Goal: Task Accomplishment & Management: Use online tool/utility

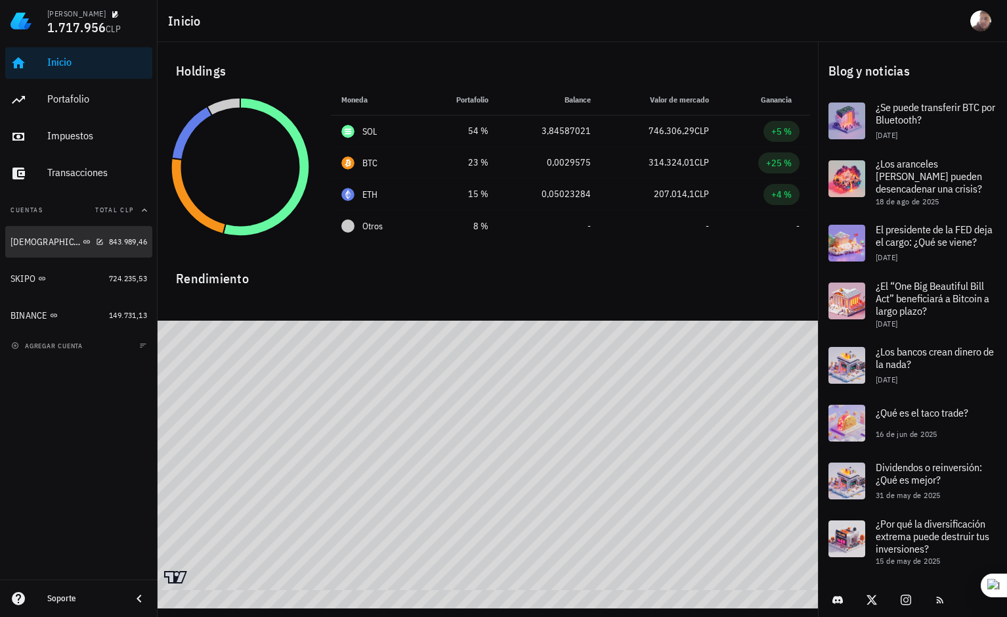
click at [66, 243] on div "[DEMOGRAPHIC_DATA]" at bounding box center [57, 242] width 93 height 12
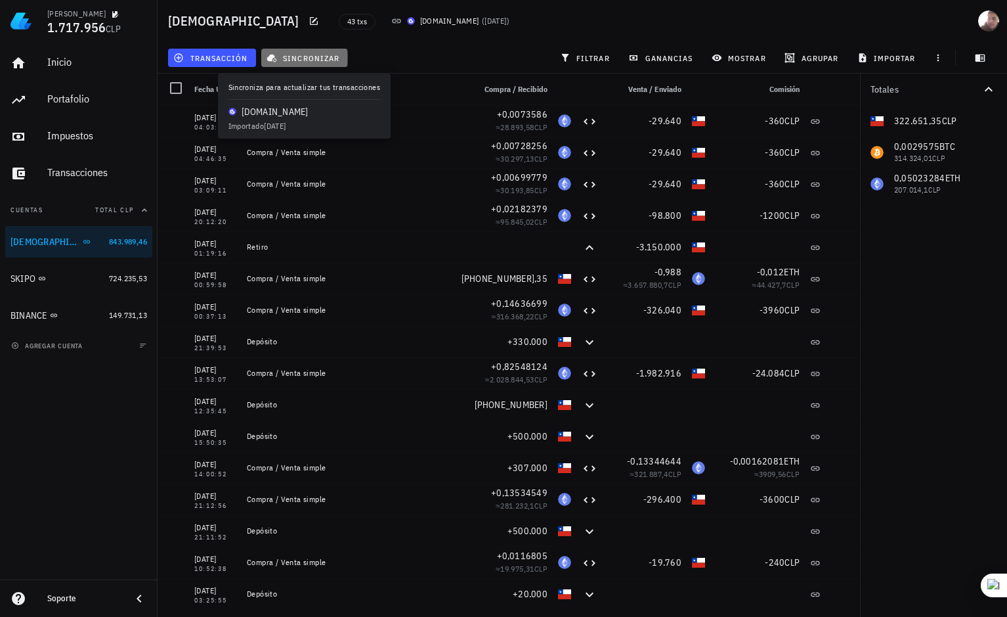
click at [273, 62] on icon "button" at bounding box center [272, 58] width 11 height 11
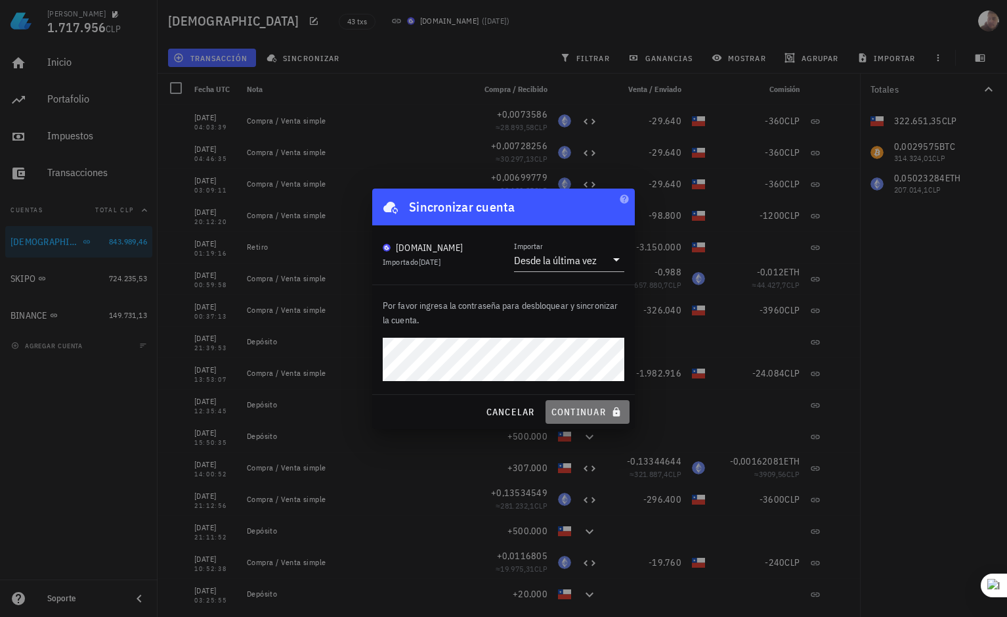
click at [571, 417] on span "continuar" at bounding box center [588, 412] width 74 height 12
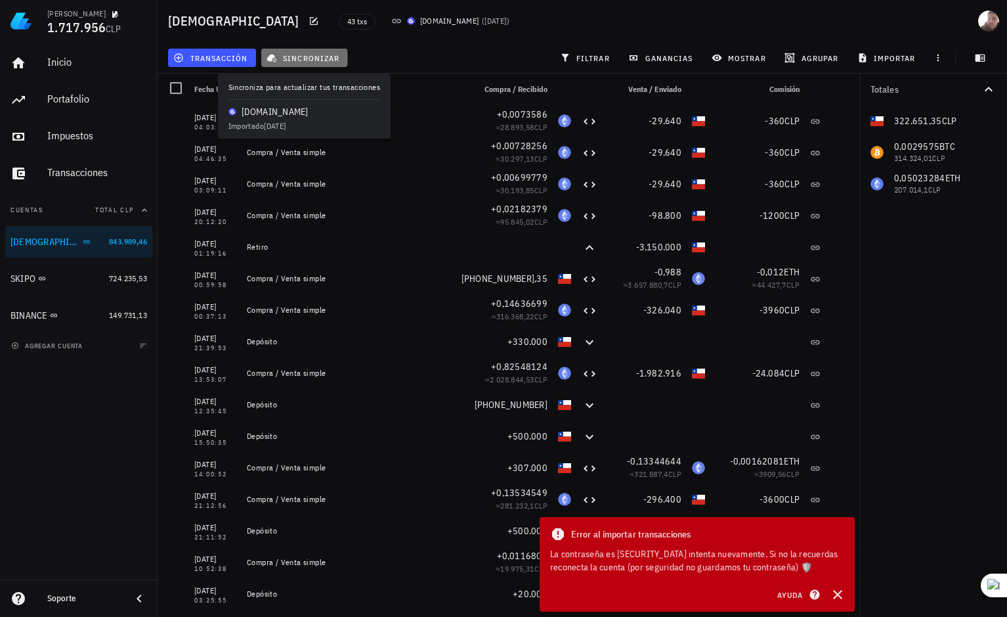
click at [320, 58] on span "sincronizar" at bounding box center [304, 58] width 70 height 11
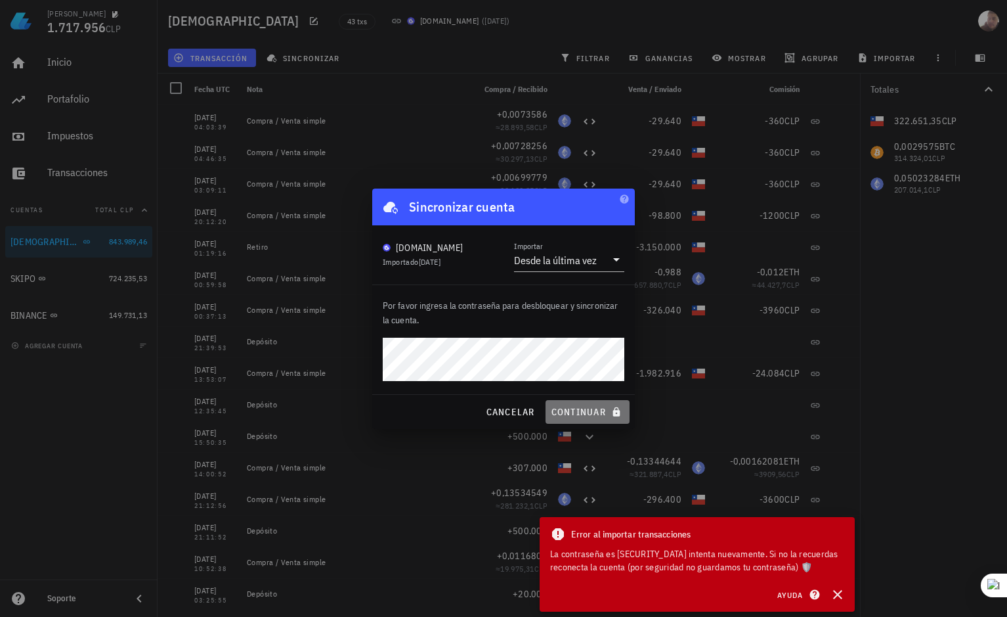
click at [578, 411] on span "continuar" at bounding box center [588, 412] width 74 height 12
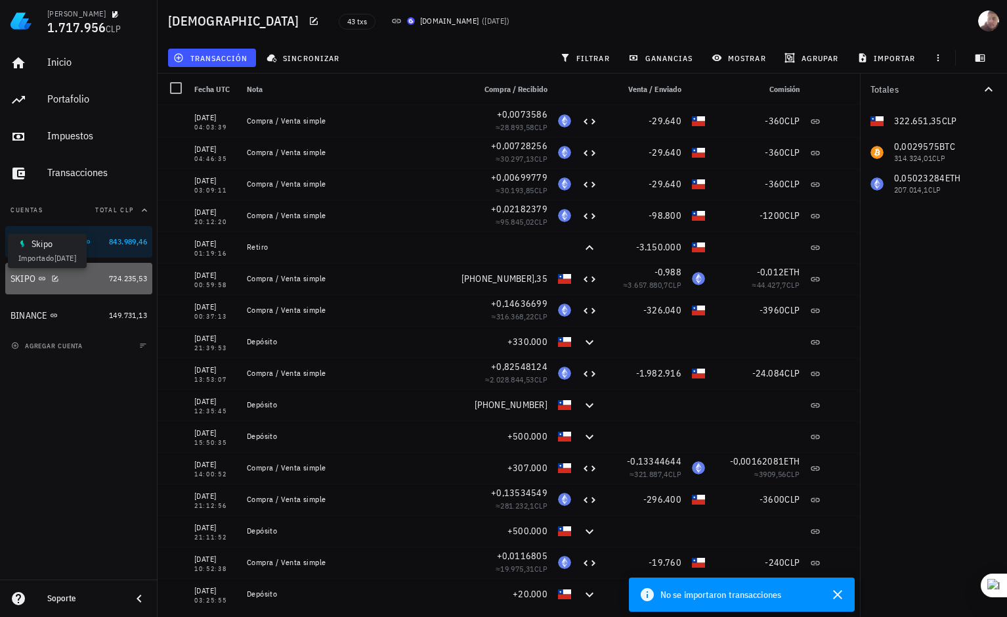
click at [42, 282] on icon at bounding box center [42, 279] width 8 height 8
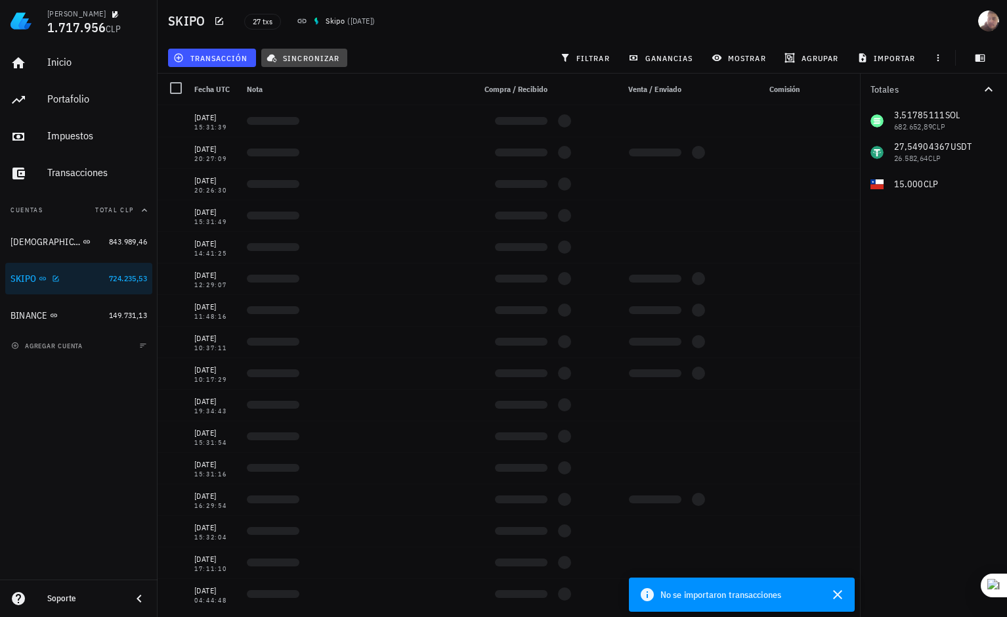
click at [275, 56] on icon "button" at bounding box center [272, 58] width 11 height 11
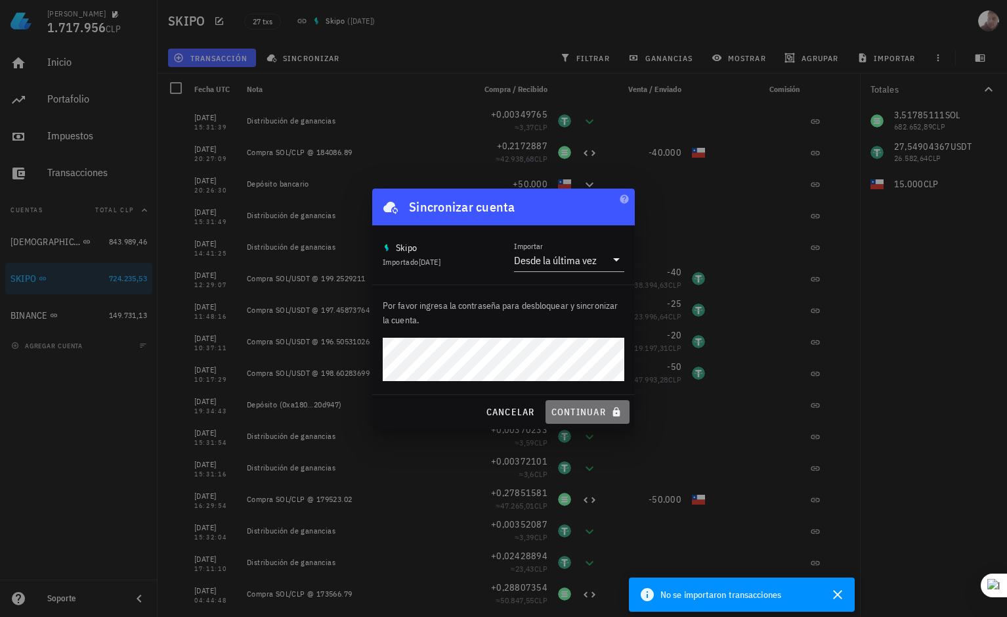
click at [575, 415] on span "continuar" at bounding box center [588, 412] width 74 height 12
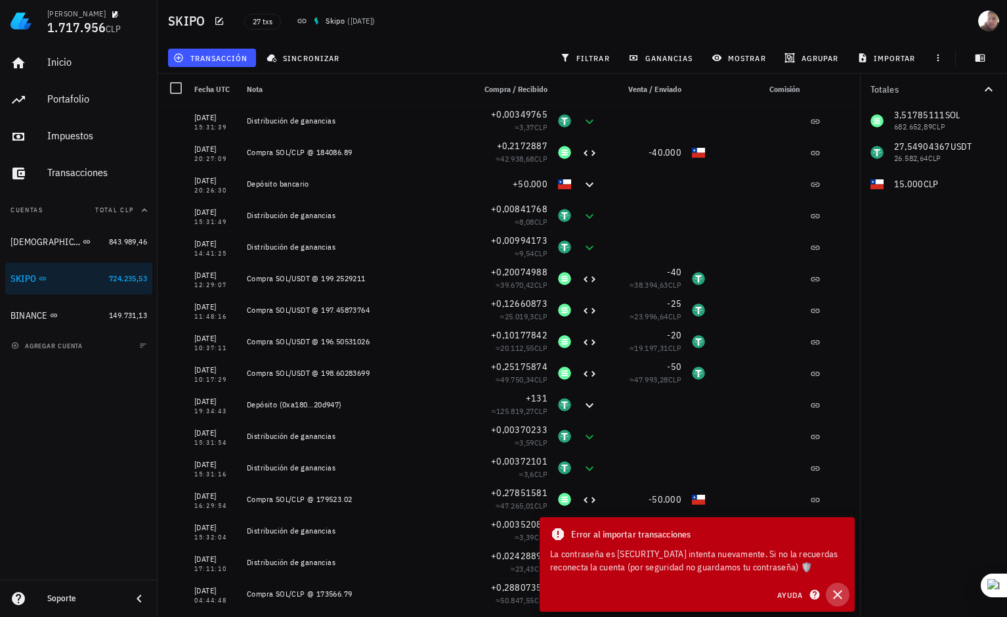
click at [839, 596] on icon "button" at bounding box center [837, 594] width 9 height 9
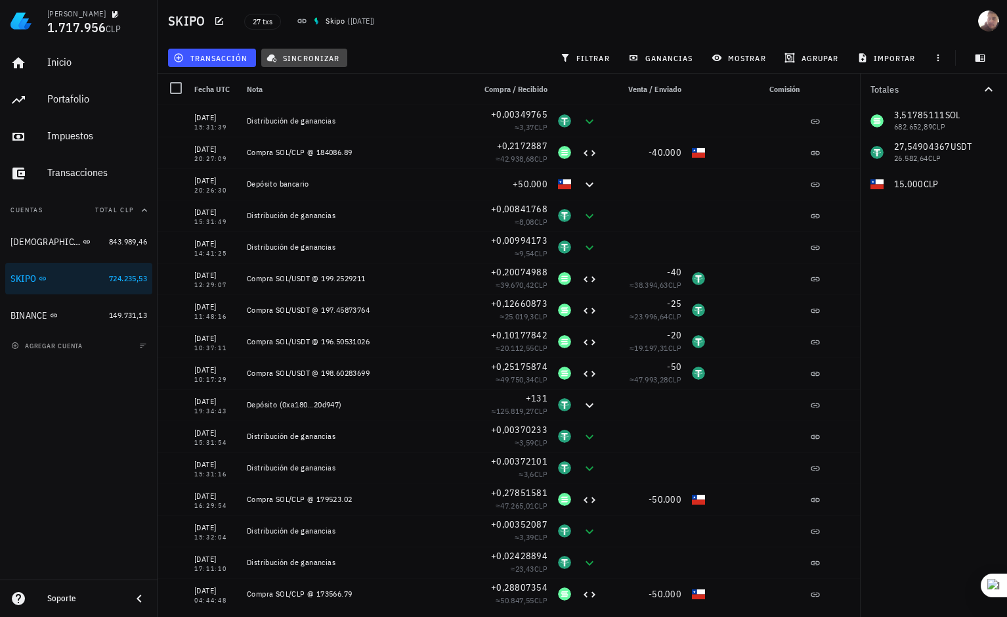
click at [299, 57] on span "sincronizar" at bounding box center [304, 58] width 70 height 11
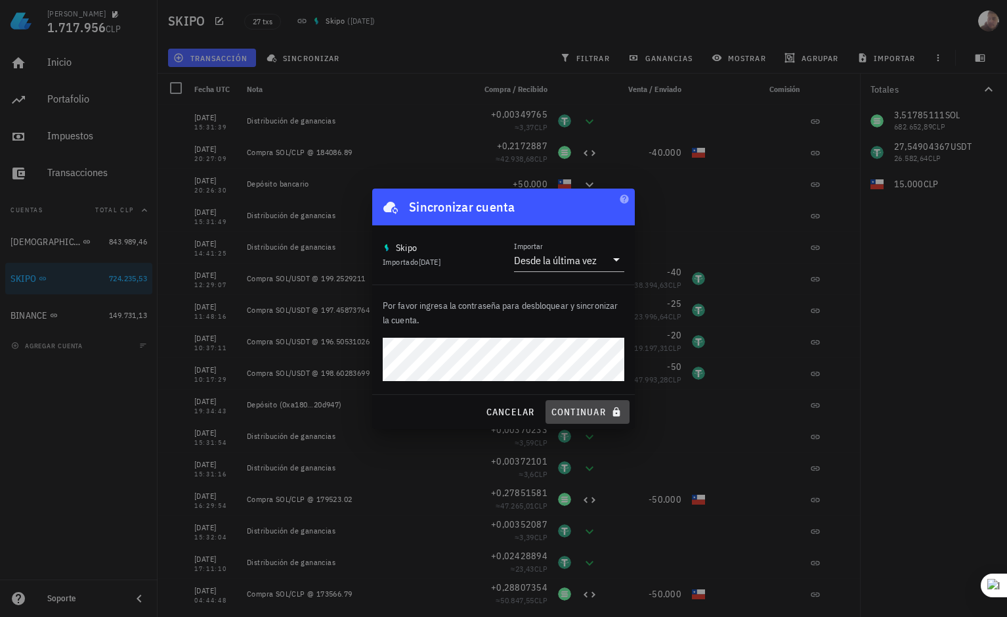
click at [575, 412] on span "continuar" at bounding box center [588, 412] width 74 height 12
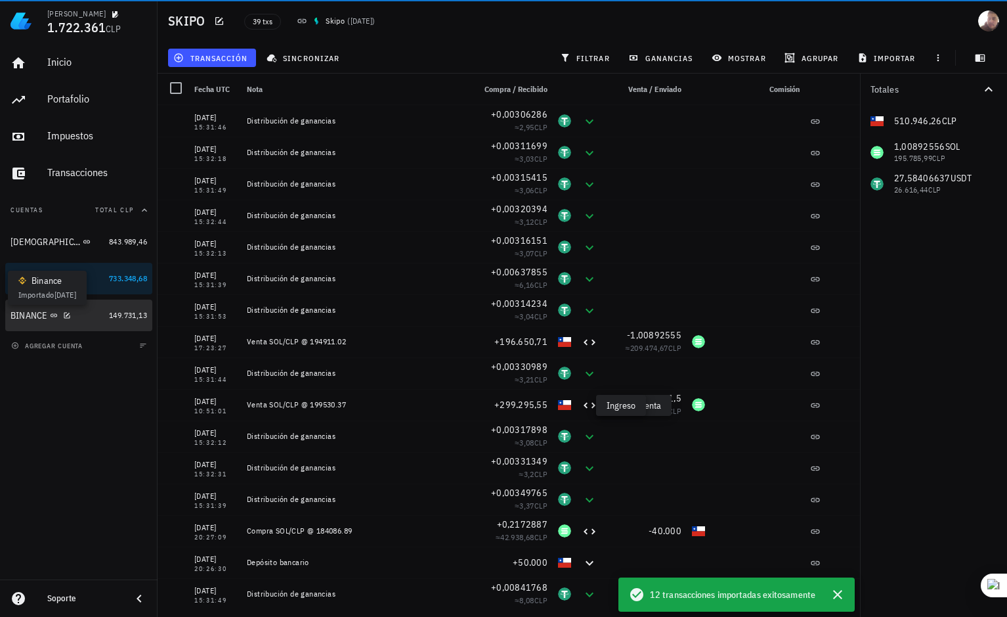
click at [56, 317] on icon at bounding box center [54, 315] width 8 height 8
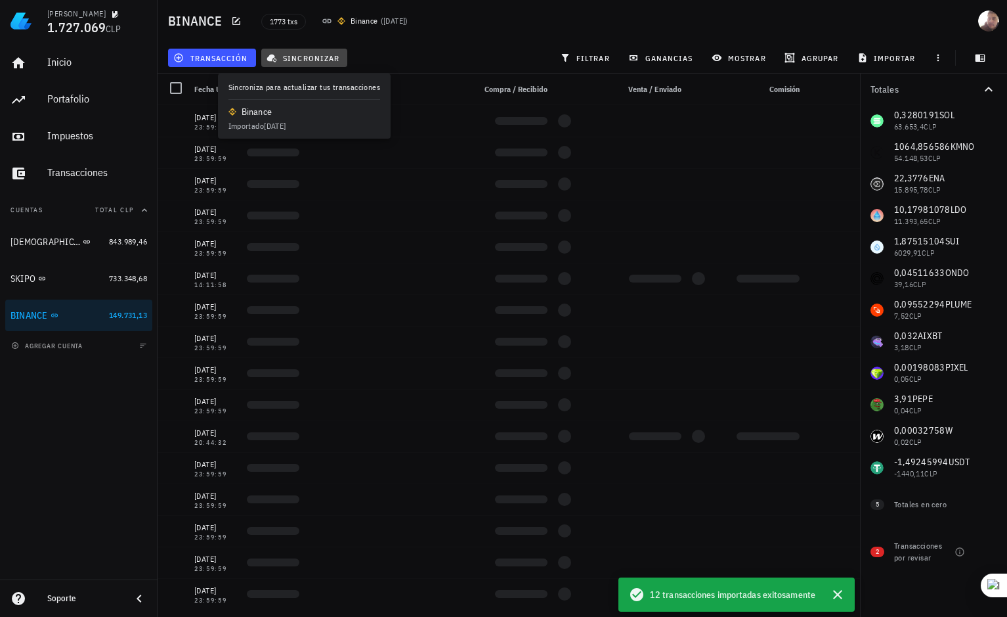
click at [308, 58] on span "sincronizar" at bounding box center [304, 58] width 70 height 11
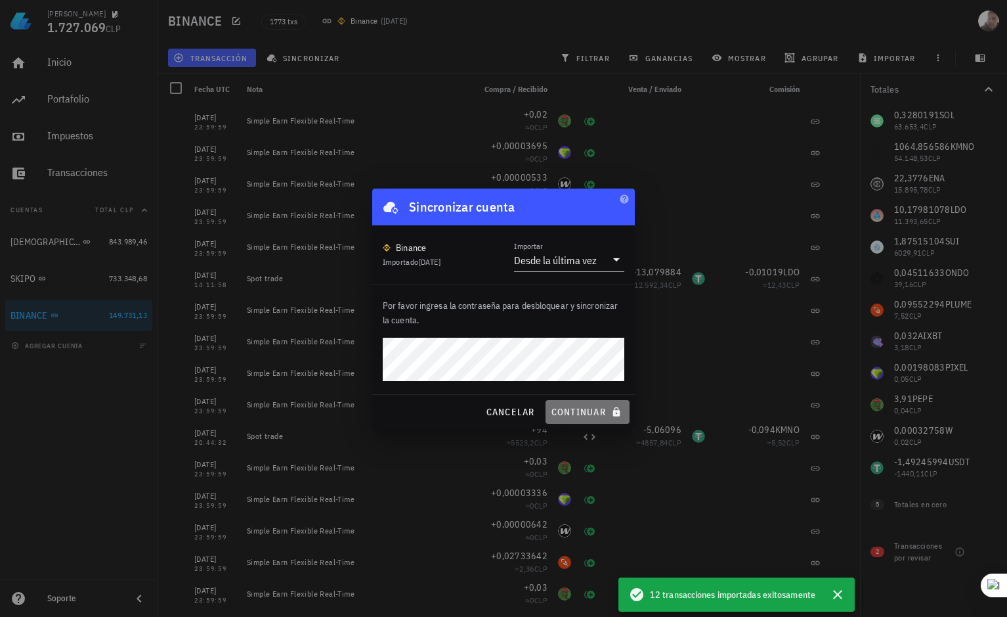
click at [595, 418] on button "continuar" at bounding box center [588, 412] width 84 height 24
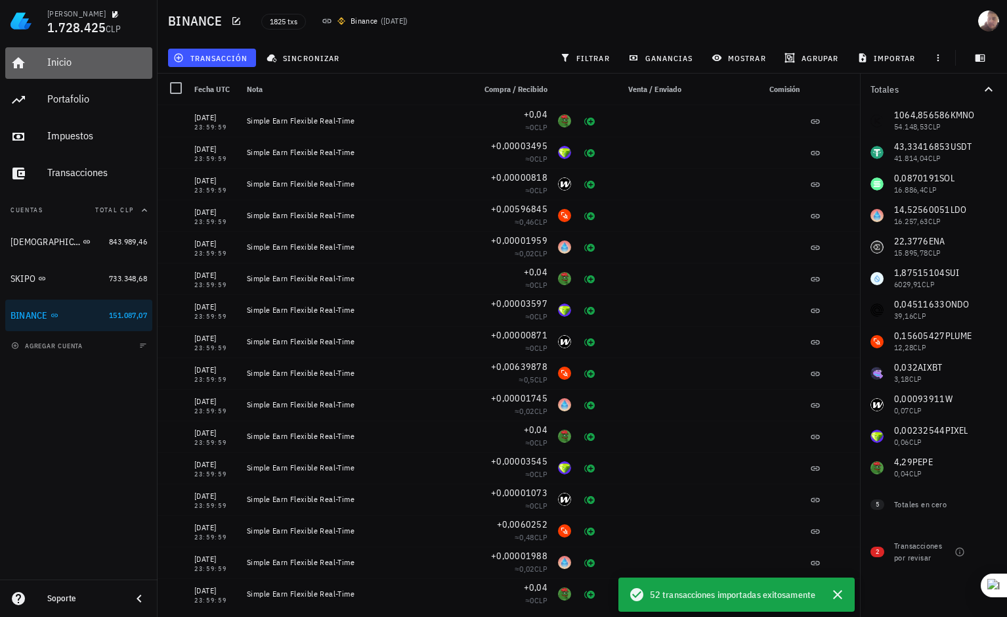
click at [74, 56] on div "Inicio" at bounding box center [97, 62] width 100 height 12
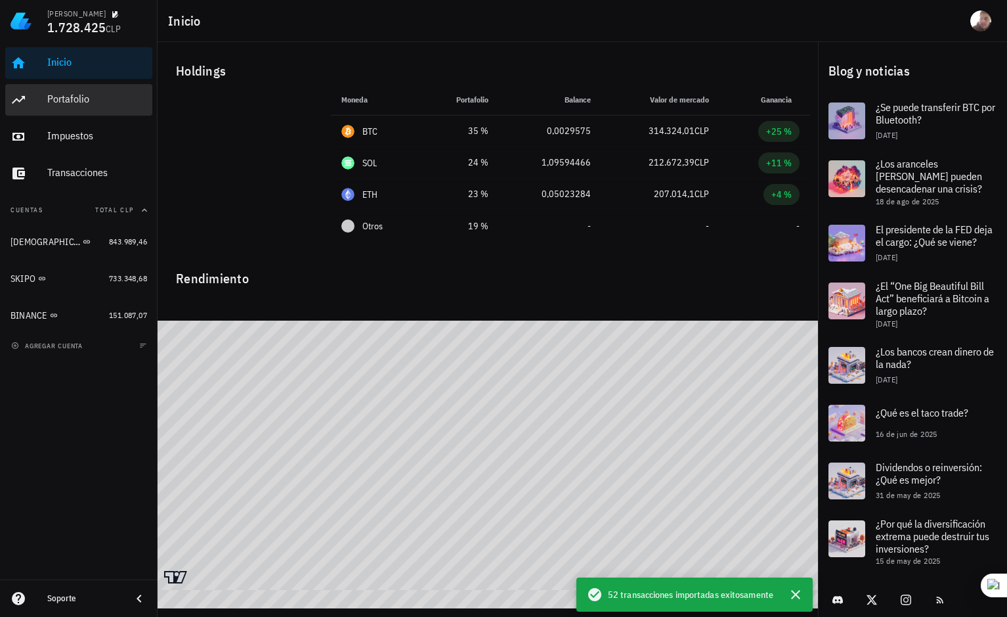
click at [76, 95] on div "Portafolio" at bounding box center [97, 99] width 100 height 12
